Goal: Complete application form

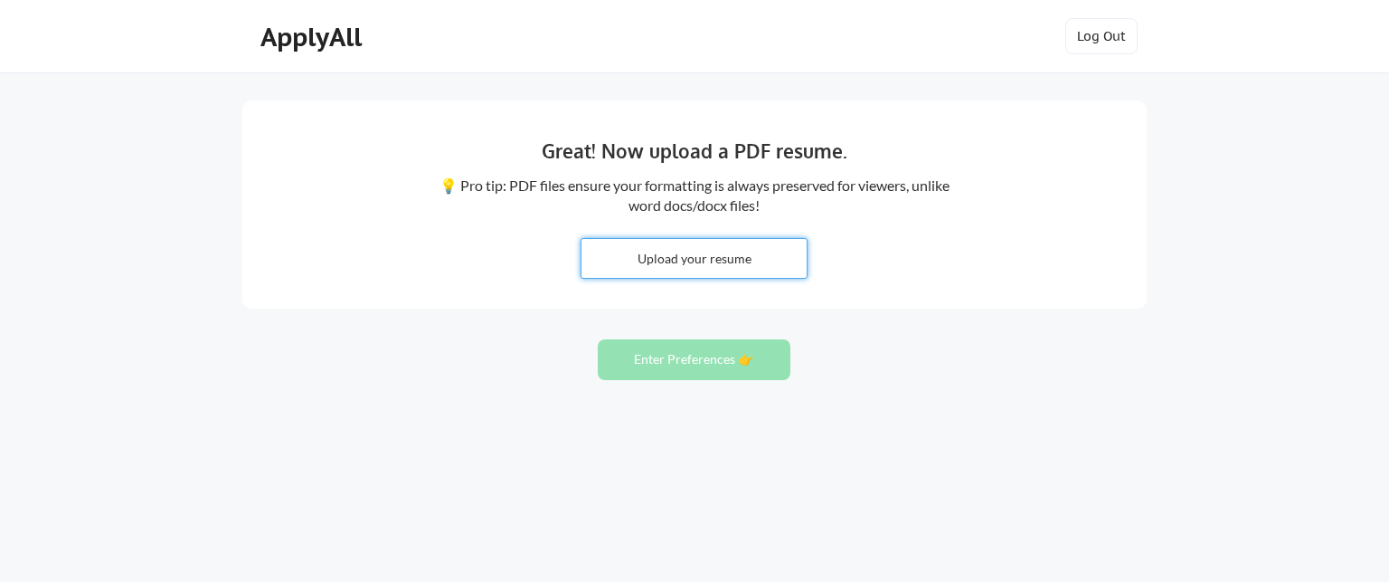
click at [727, 263] on input "file" at bounding box center [694, 258] width 225 height 39
type input "C:\fakepath\[PERSON_NAME] CV Marketing Oct.pdf"
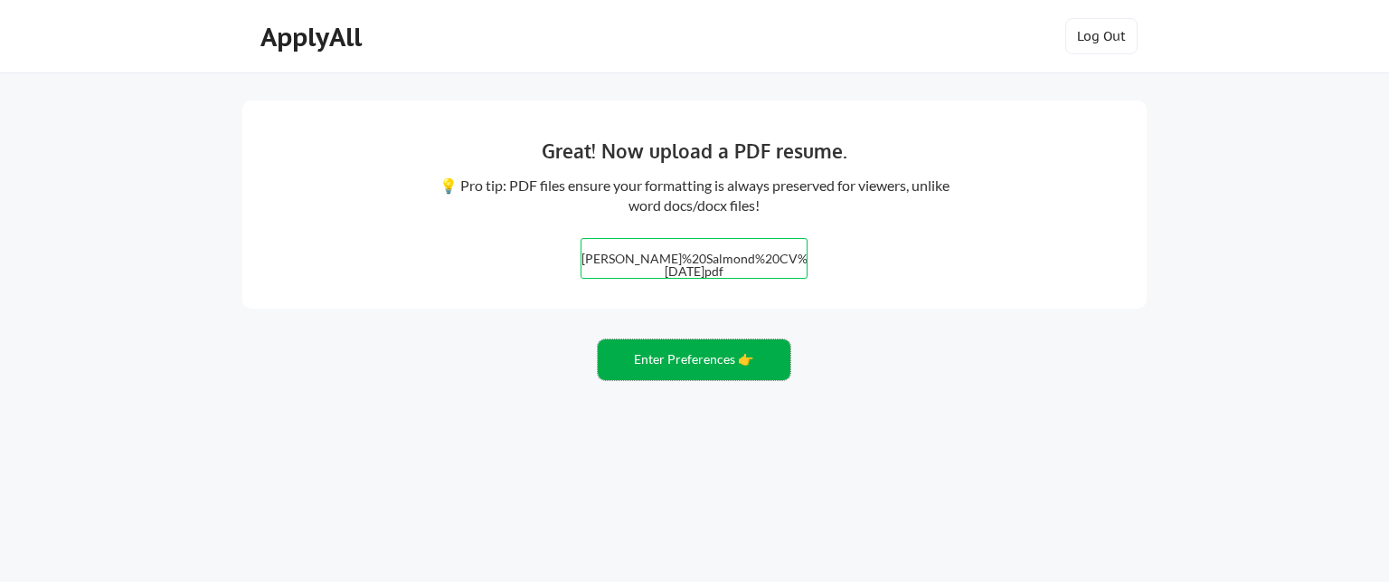
click at [763, 361] on button "Enter Preferences 👉" at bounding box center [694, 359] width 193 height 41
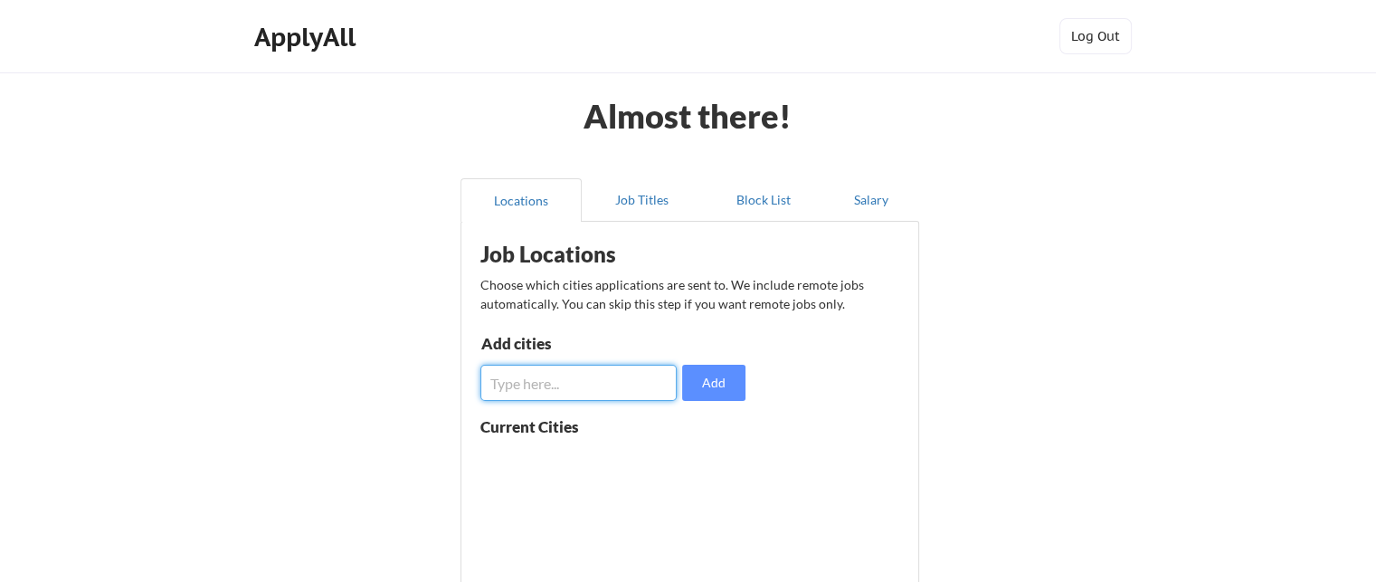
click at [604, 376] on input "input" at bounding box center [578, 382] width 196 height 36
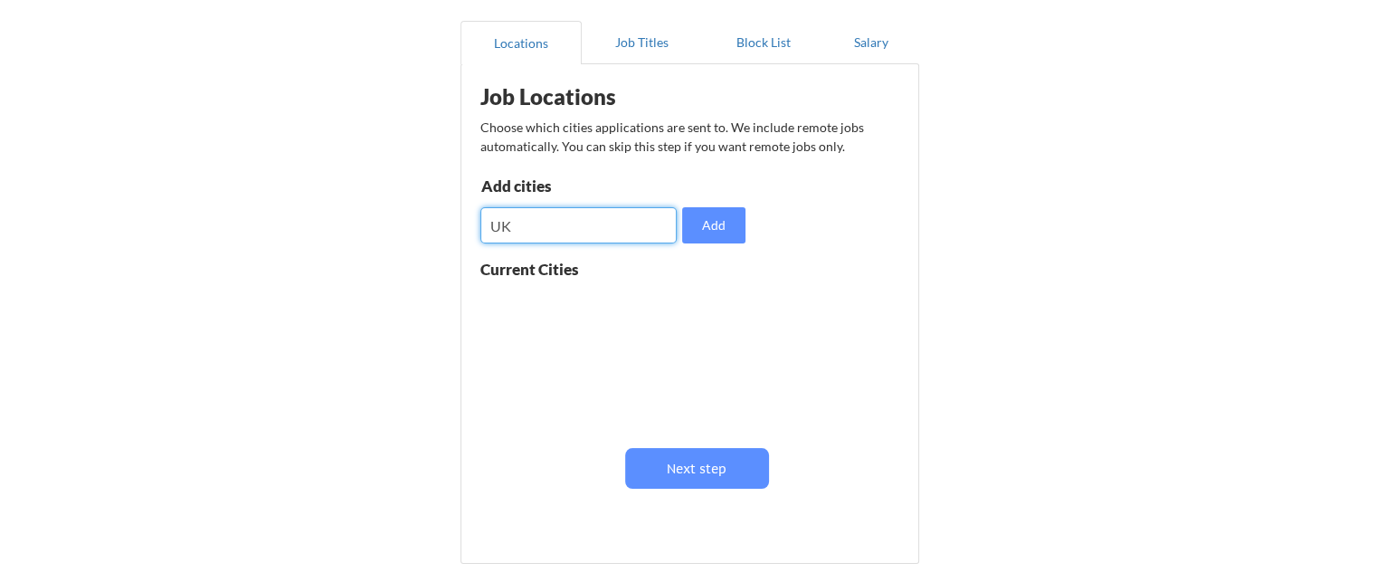
scroll to position [159, 0]
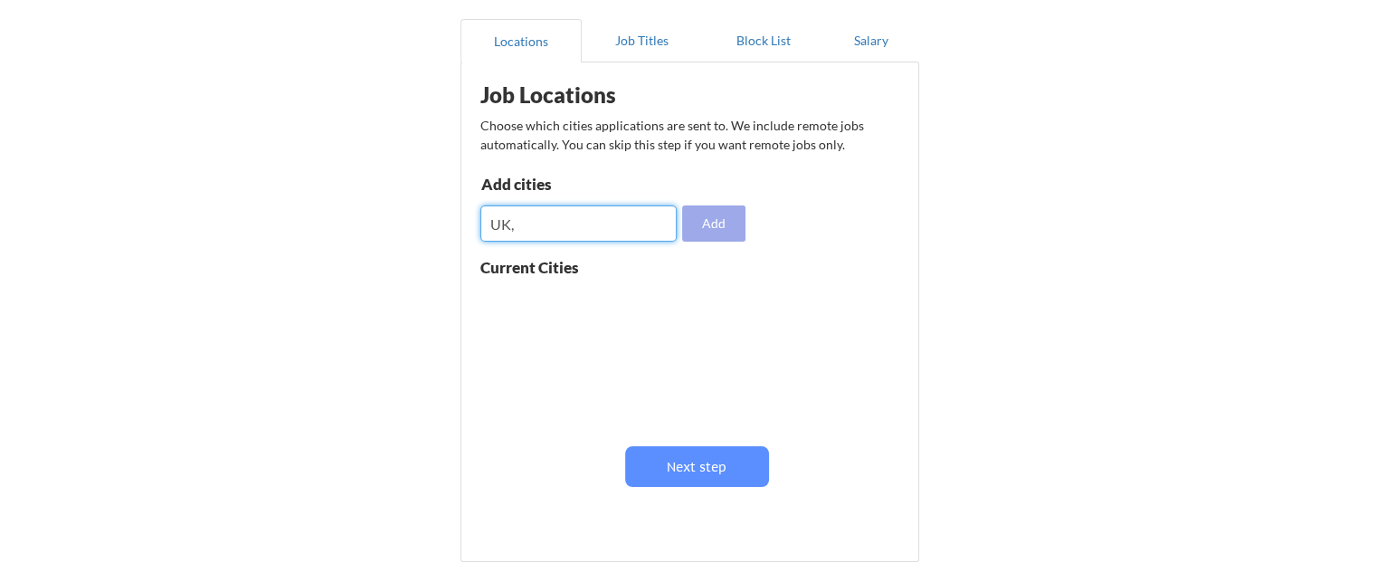
type input "UK,"
click at [705, 231] on button "Add" at bounding box center [713, 223] width 63 height 36
click at [593, 222] on input "input" at bounding box center [578, 223] width 196 height 36
type input "Scotland"
click at [717, 223] on button "Add" at bounding box center [713, 223] width 63 height 36
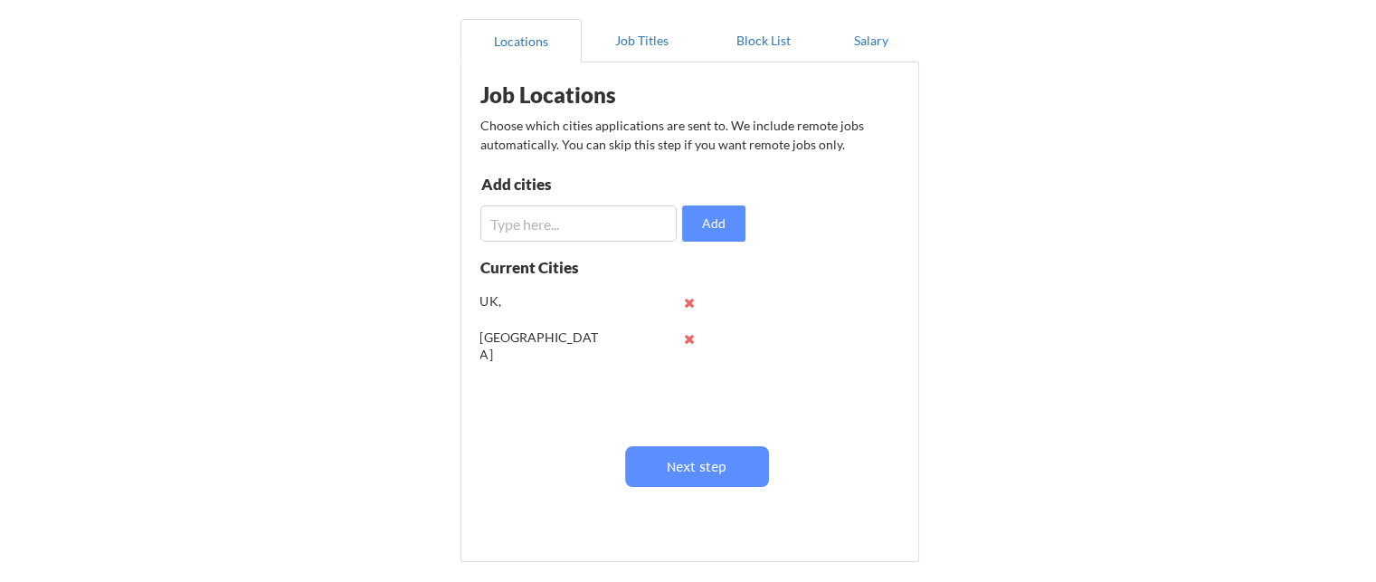
click at [604, 221] on input "input" at bounding box center [578, 223] width 196 height 36
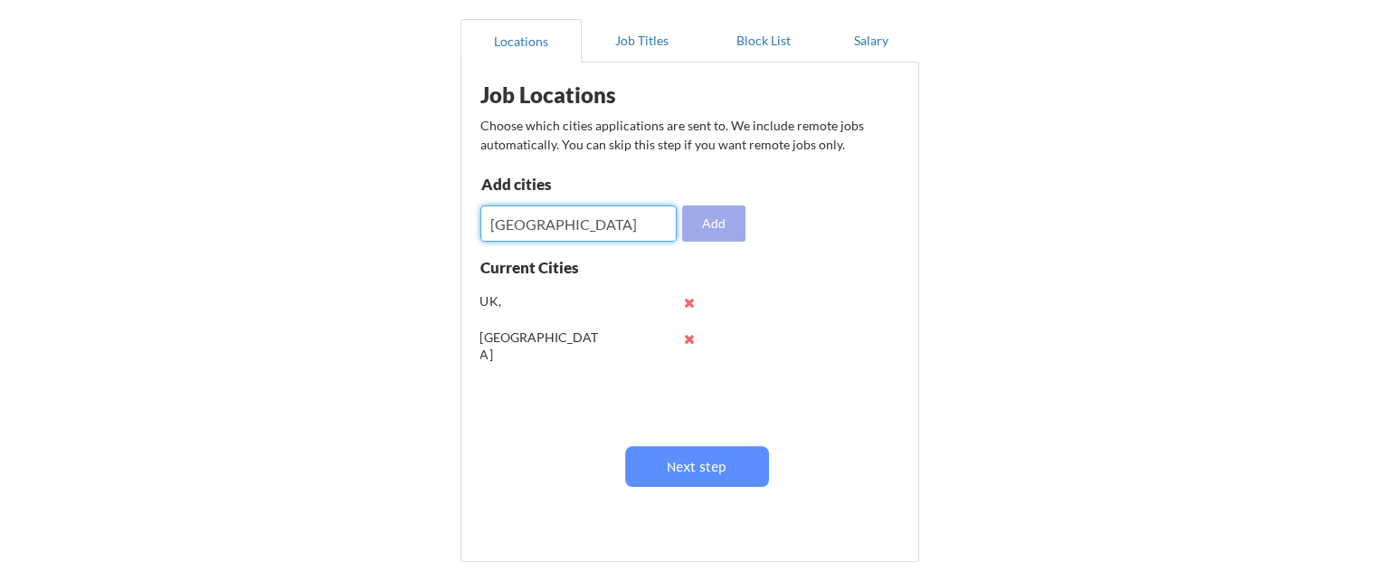
type input "Glasgow"
click at [742, 234] on button "Add" at bounding box center [713, 223] width 63 height 36
click at [594, 212] on input "input" at bounding box center [578, 223] width 196 height 36
type input "Remote"
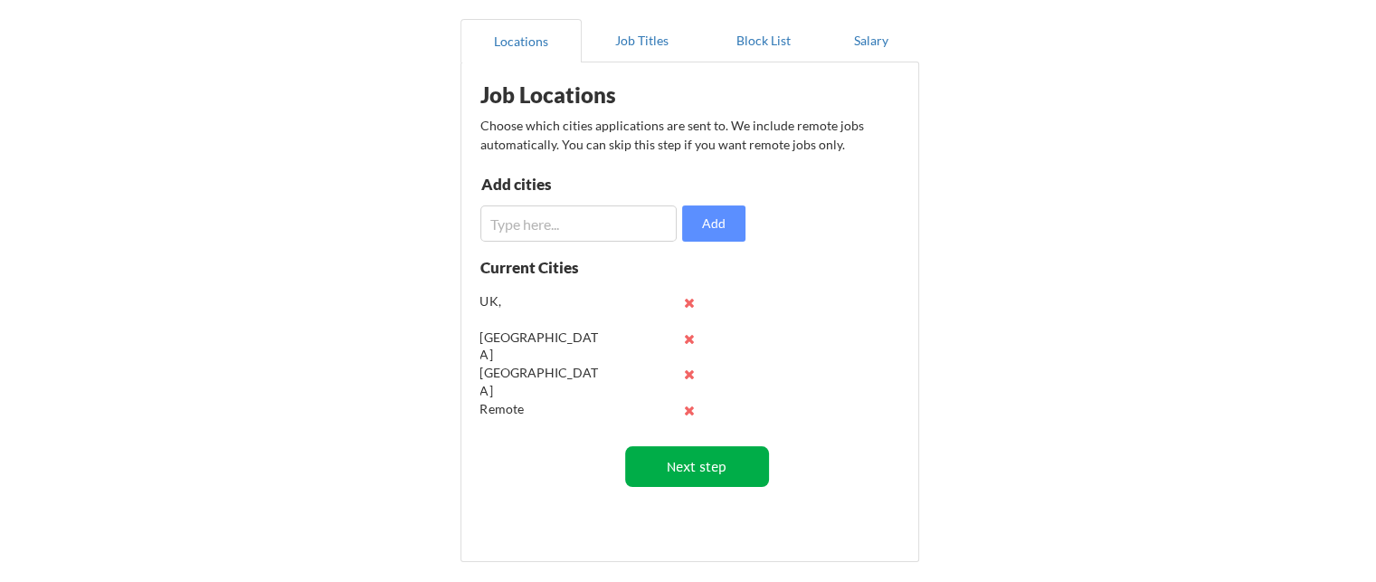
click at [733, 473] on button "Next step" at bounding box center [697, 466] width 144 height 41
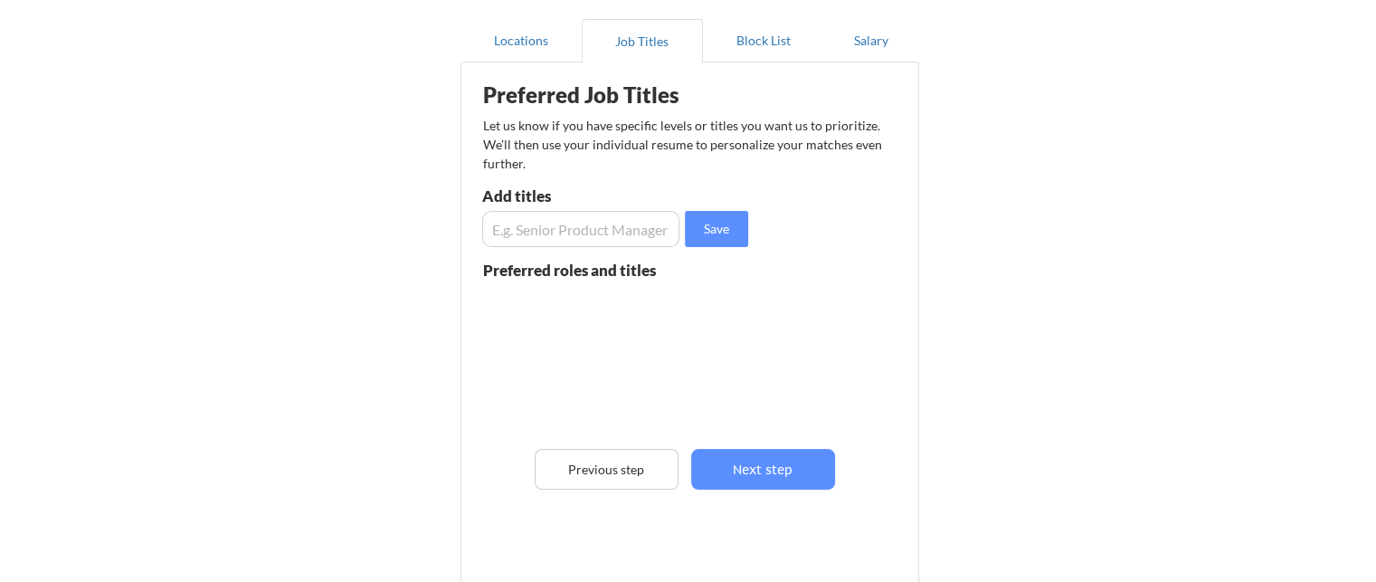
click at [563, 229] on input "input" at bounding box center [580, 229] width 197 height 36
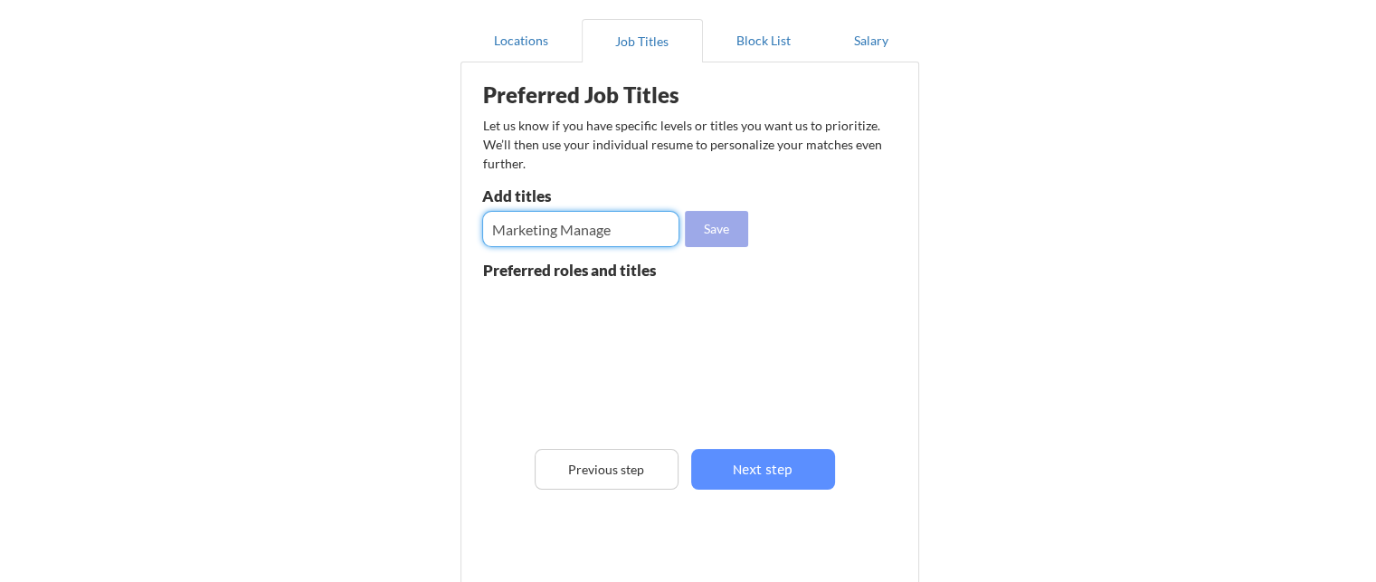
type input "Marketing Manage"
click at [714, 234] on button "Save" at bounding box center [716, 229] width 63 height 36
click at [592, 227] on input "input" at bounding box center [580, 229] width 197 height 36
type input "Marketing Director"
click at [732, 231] on button "Save" at bounding box center [716, 229] width 63 height 36
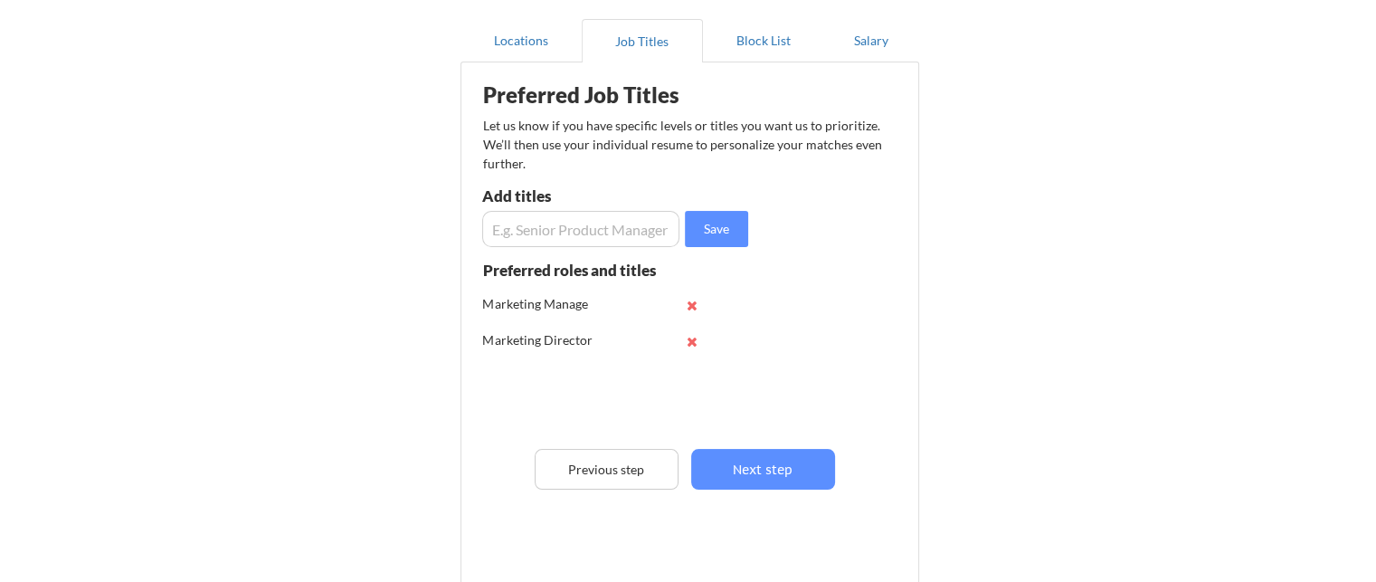
click at [617, 223] on input "input" at bounding box center [580, 229] width 197 height 36
type input "Senior Marketer"
click at [617, 223] on input "input" at bounding box center [580, 229] width 197 height 36
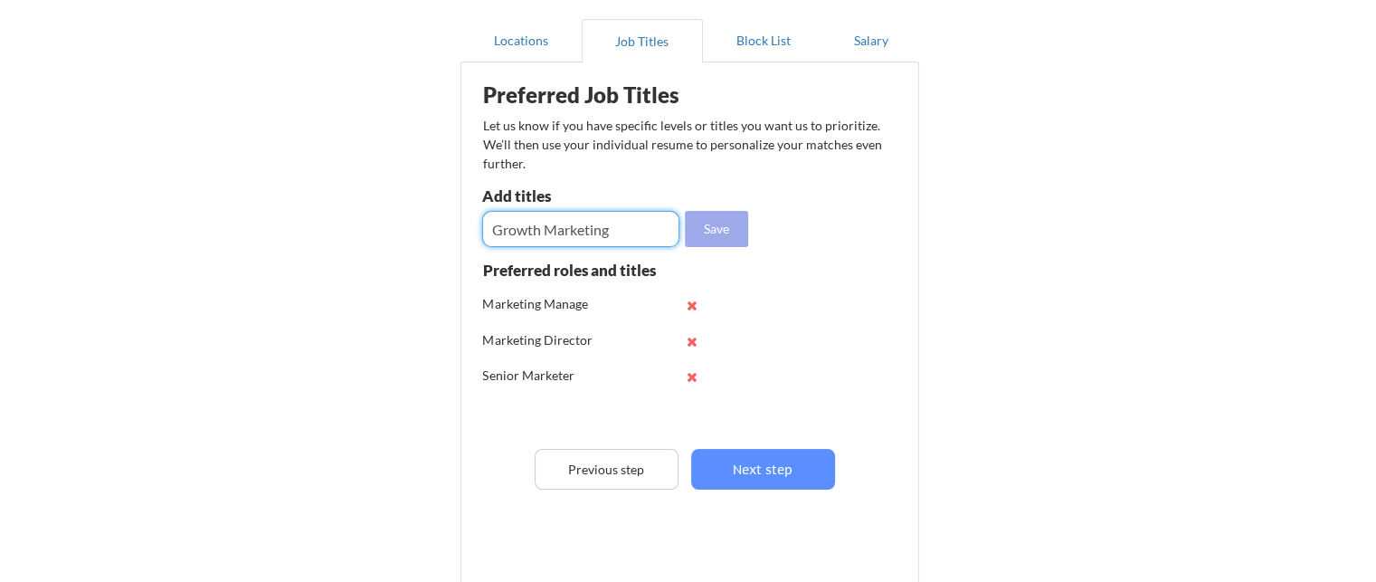
type input "Growth Marketing"
click at [727, 228] on button "Save" at bounding box center [716, 229] width 63 height 36
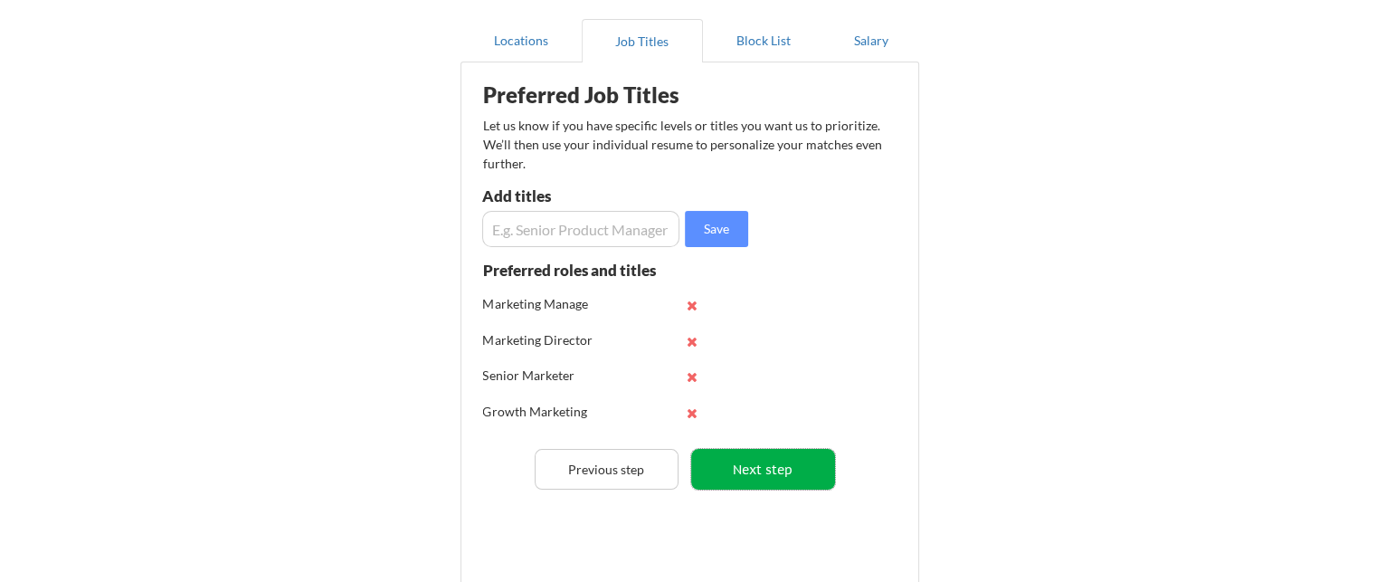
click at [782, 473] on button "Next step" at bounding box center [763, 469] width 144 height 41
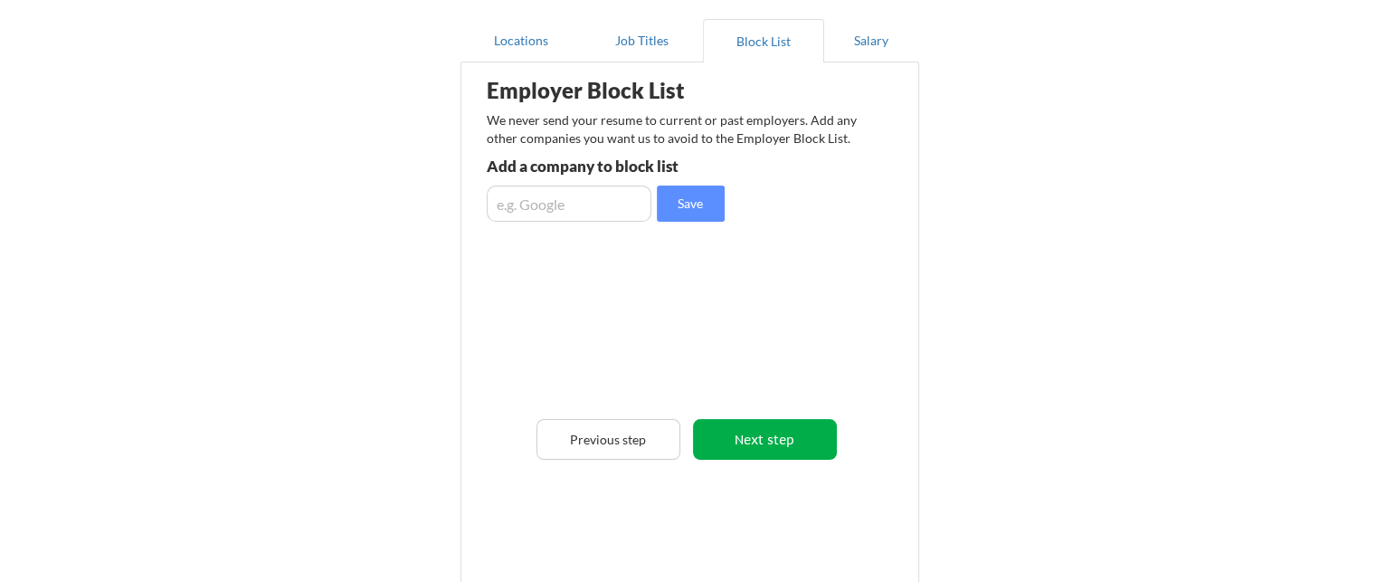
click at [780, 430] on button "Next step" at bounding box center [765, 439] width 144 height 41
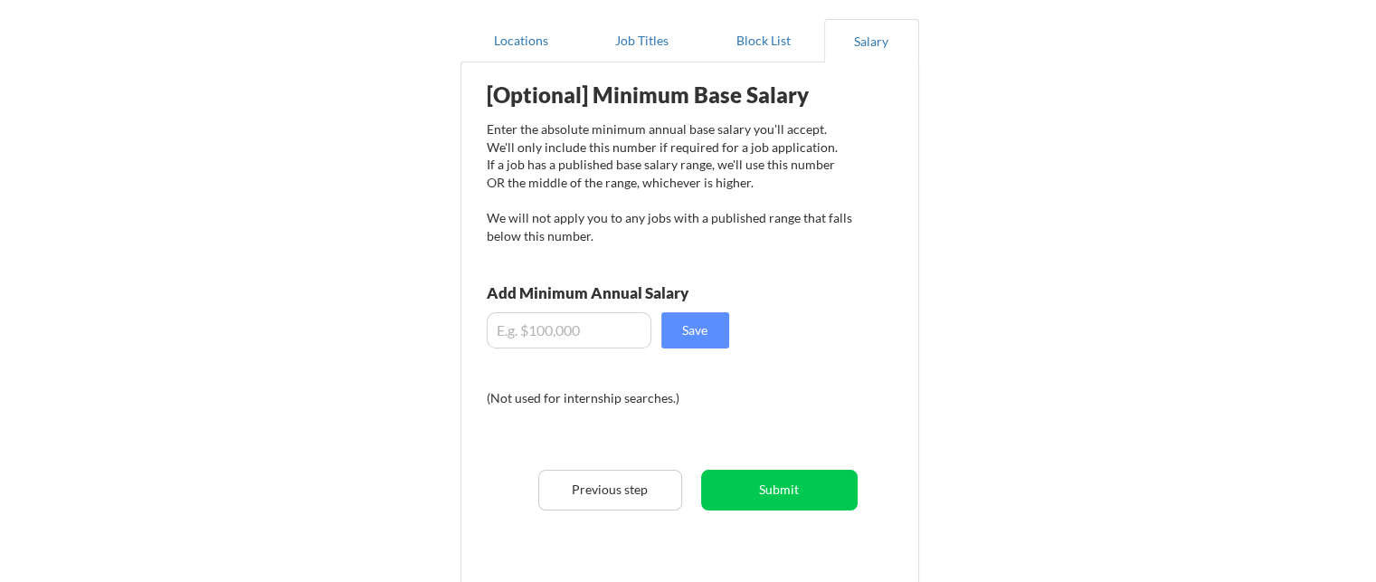
click at [611, 332] on input "input" at bounding box center [569, 330] width 165 height 36
drag, startPoint x: 564, startPoint y: 328, endPoint x: 505, endPoint y: 329, distance: 59.7
click at [505, 329] on input "input" at bounding box center [569, 330] width 165 height 36
type input "$60,000"
click at [703, 333] on button "Save" at bounding box center [695, 330] width 68 height 36
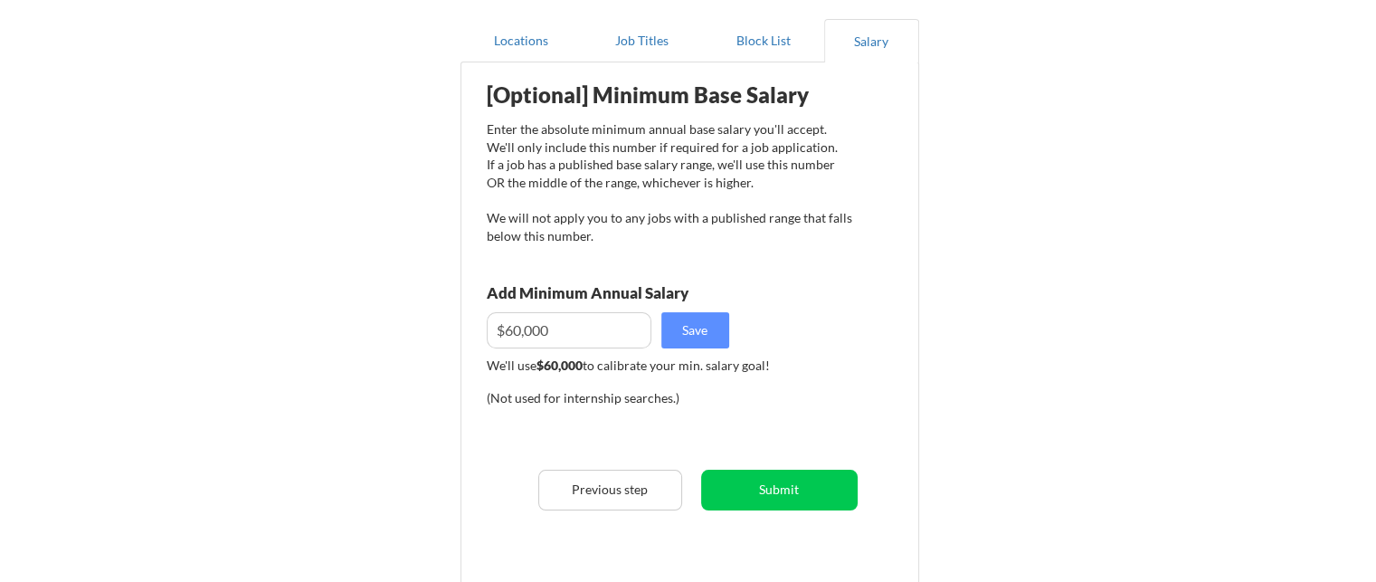
click at [791, 522] on div "[Optional] Minimum Base Salary Enter the absolute minimum annual base salary yo…" at bounding box center [693, 329] width 446 height 517
click at [803, 493] on button "Submit" at bounding box center [779, 489] width 156 height 41
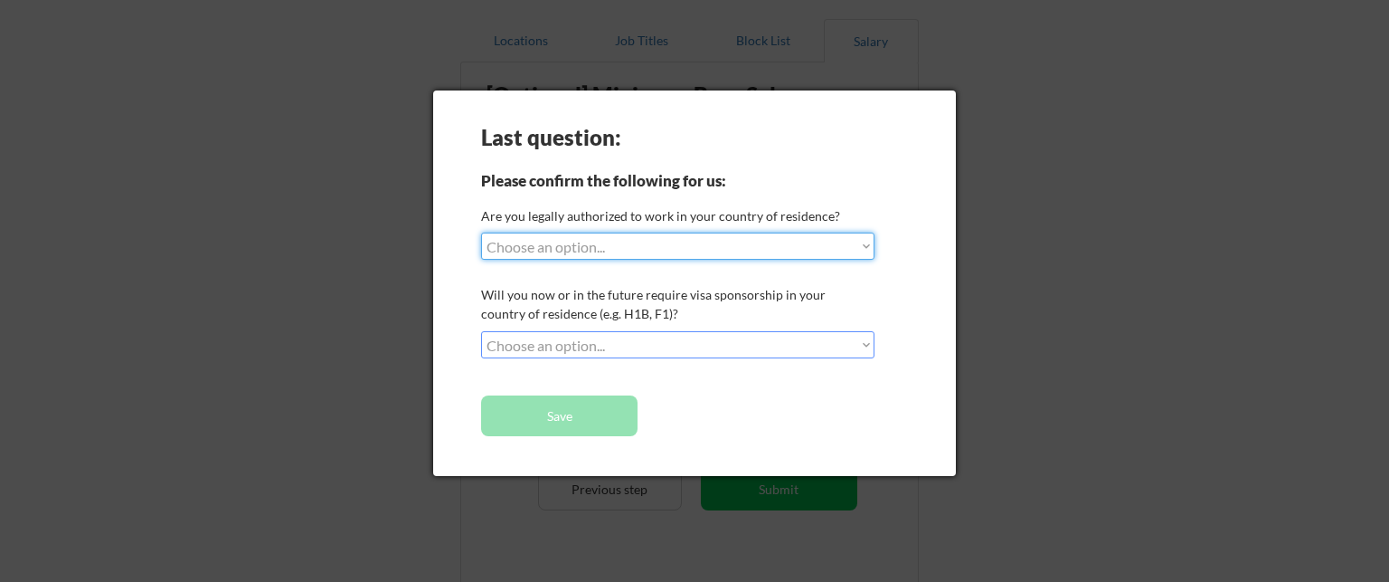
click at [691, 240] on select "Choose an option... Yes, I am a US Citizen Yes, I am a Canadian Citizen Yes, I …" at bounding box center [677, 245] width 393 height 27
select select ""yes__i_am_an_other_permanent_resident""
click at [481, 232] on select "Choose an option... Yes, I am a US Citizen Yes, I am a Canadian Citizen Yes, I …" at bounding box center [677, 245] width 393 height 27
click at [731, 328] on div "Last question: Please confirm the following for us: Are you legally authorized …" at bounding box center [694, 282] width 523 height 385
click at [727, 343] on select "Choose an option... No, I will not need sponsorship Yes, I will need sponsorship" at bounding box center [677, 344] width 393 height 27
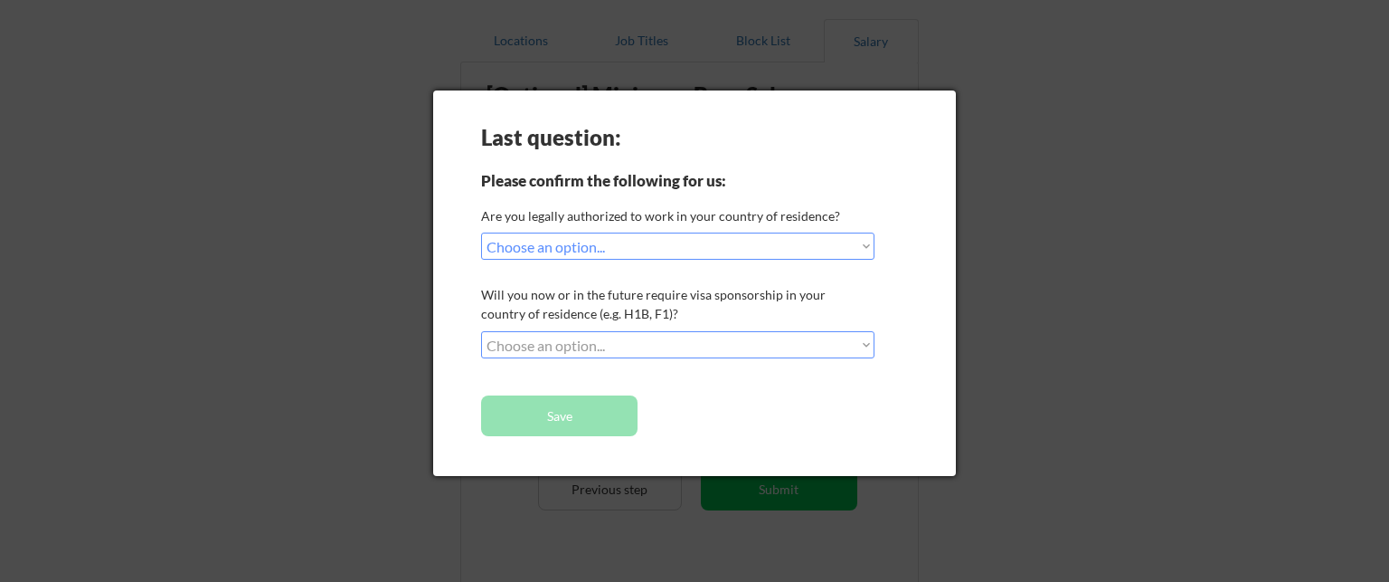
click at [937, 193] on div "Last question: Please confirm the following for us: Are you legally authorized …" at bounding box center [694, 282] width 523 height 385
click at [1076, 209] on div at bounding box center [694, 291] width 1389 height 582
